Goal: Information Seeking & Learning: Learn about a topic

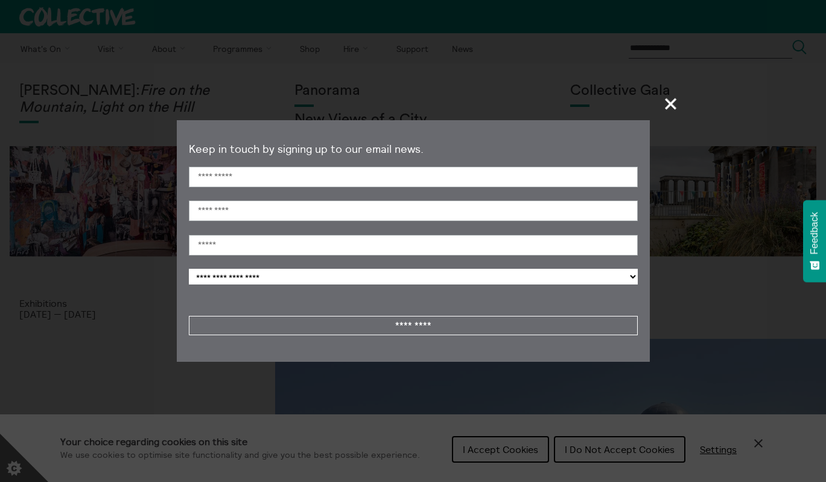
click at [671, 103] on span "+" at bounding box center [672, 104] width 36 height 36
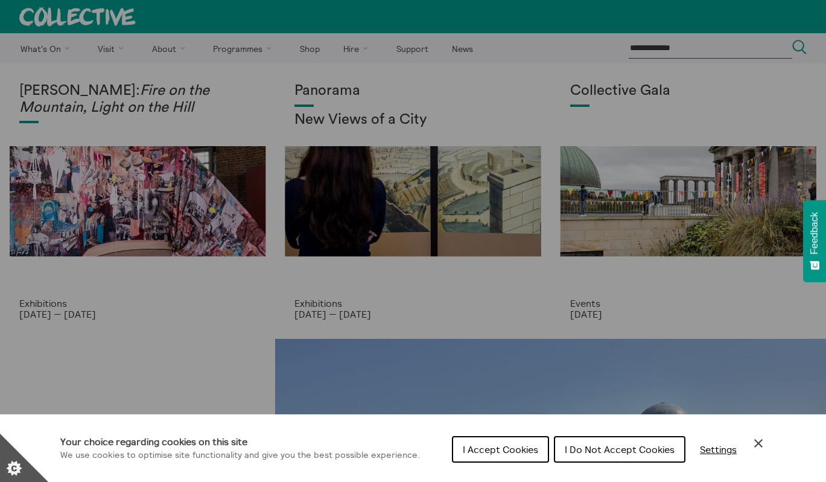
click at [497, 450] on span "I Accept Cookies" at bounding box center [500, 449] width 75 height 12
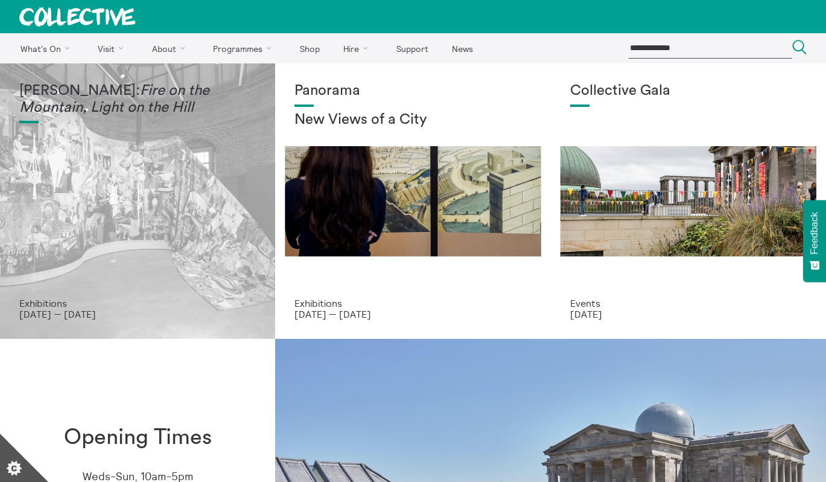
click at [84, 103] on em "Fire on the Mountain, Light on the Hill" at bounding box center [114, 98] width 190 height 31
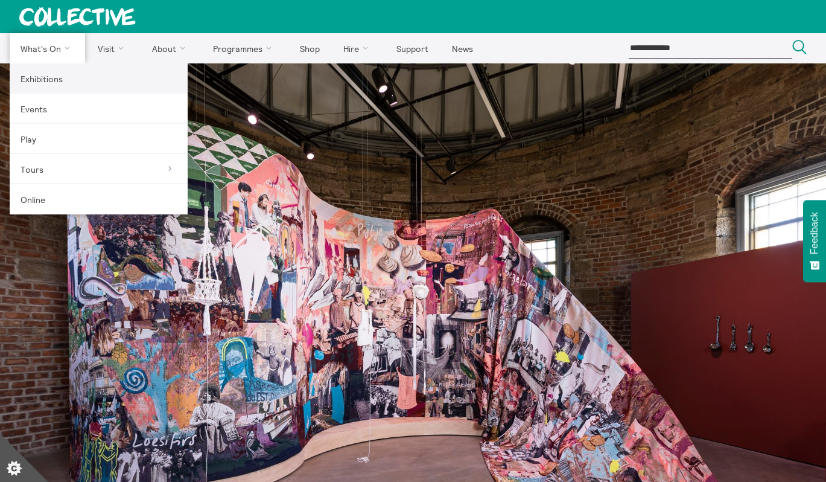
click at [45, 75] on link "Exhibitions" at bounding box center [99, 78] width 178 height 30
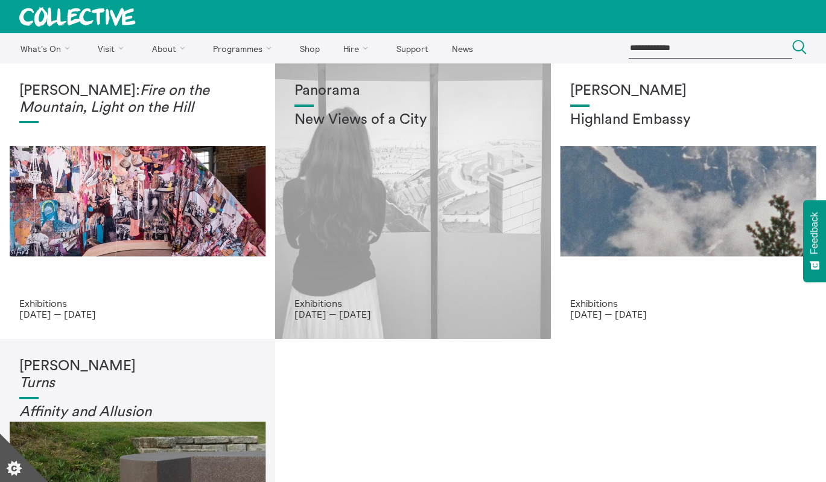
click at [425, 208] on div "Panorama New Views of a City" at bounding box center [413, 190] width 237 height 215
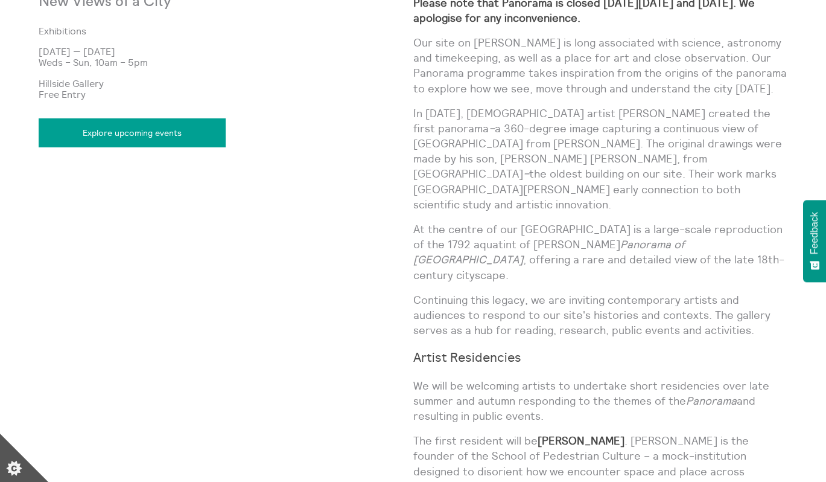
scroll to position [724, 0]
